Goal: Transaction & Acquisition: Purchase product/service

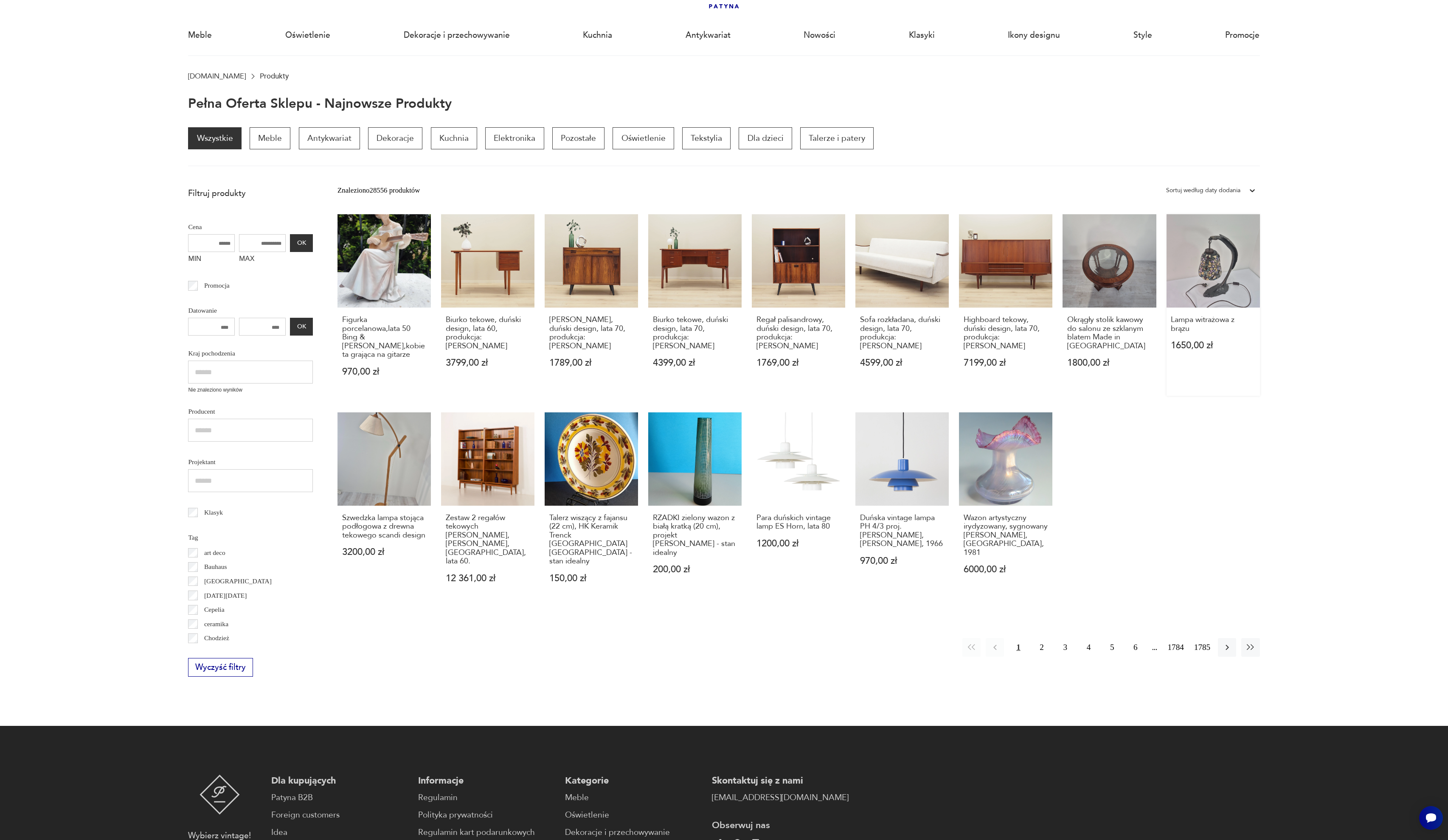
click at [1197, 257] on link "Lampa witrażowa z brązu 1650,00 zł" at bounding box center [1213, 305] width 93 height 181
